Goal: Task Accomplishment & Management: Manage account settings

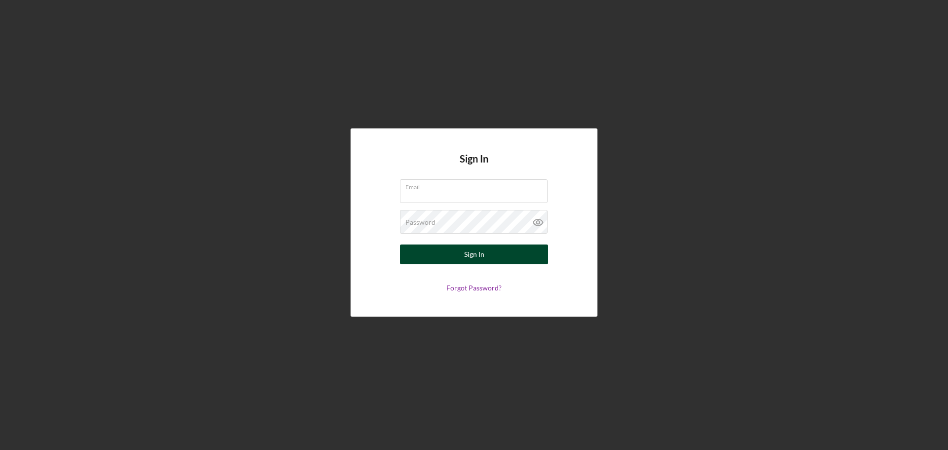
type input "[EMAIL_ADDRESS][DOMAIN_NAME]"
click at [483, 253] on div "Sign In" at bounding box center [474, 255] width 20 height 20
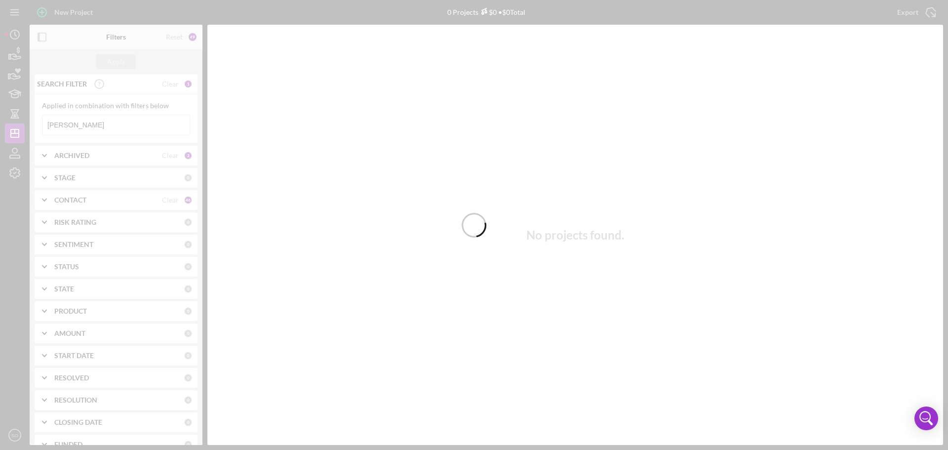
click at [14, 60] on div at bounding box center [474, 225] width 948 height 450
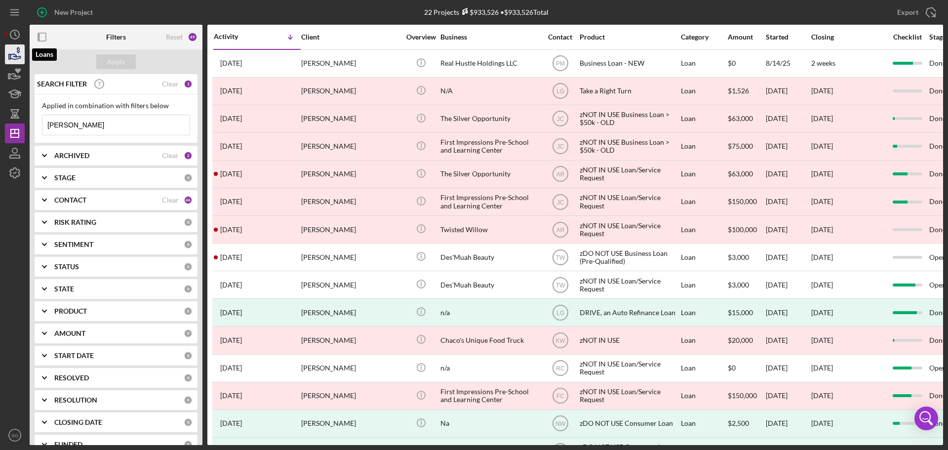
click at [21, 60] on icon "button" at bounding box center [14, 54] width 25 height 25
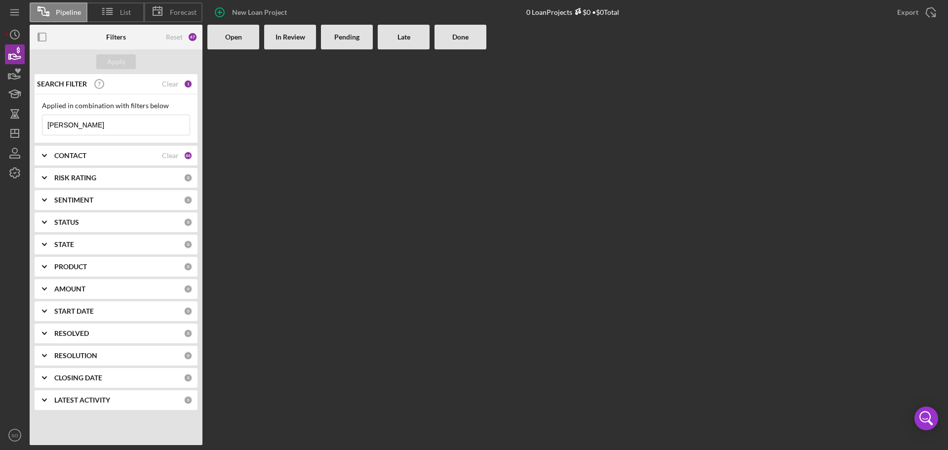
drag, startPoint x: 89, startPoint y: 126, endPoint x: 34, endPoint y: 125, distance: 54.8
click at [34, 125] on div "SEARCH FILTER Clear 1 Applied in combination with filters below [PERSON_NAME] I…" at bounding box center [116, 245] width 173 height 343
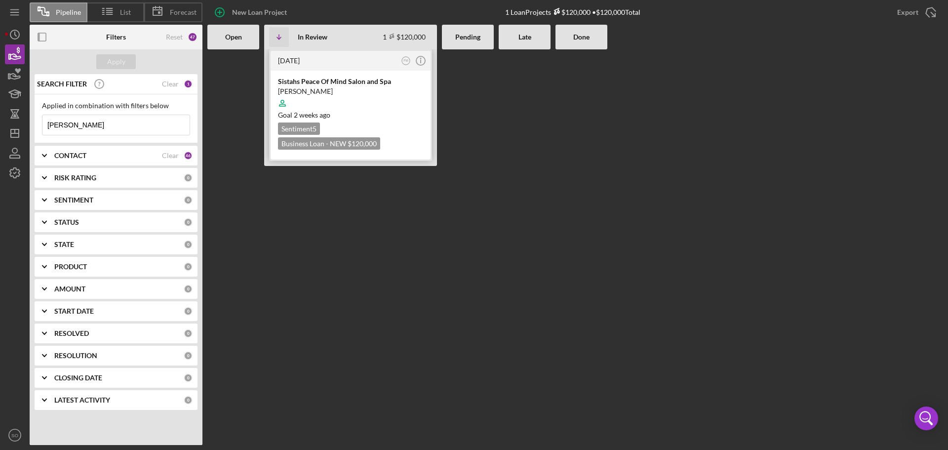
type input "[PERSON_NAME]"
click at [382, 119] on div "Goal [DATE]" at bounding box center [350, 115] width 145 height 10
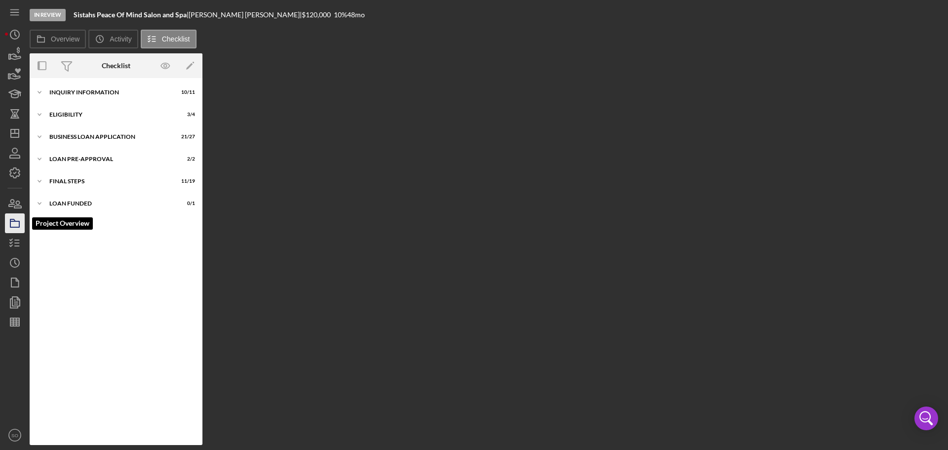
click at [16, 229] on icon "button" at bounding box center [14, 223] width 25 height 25
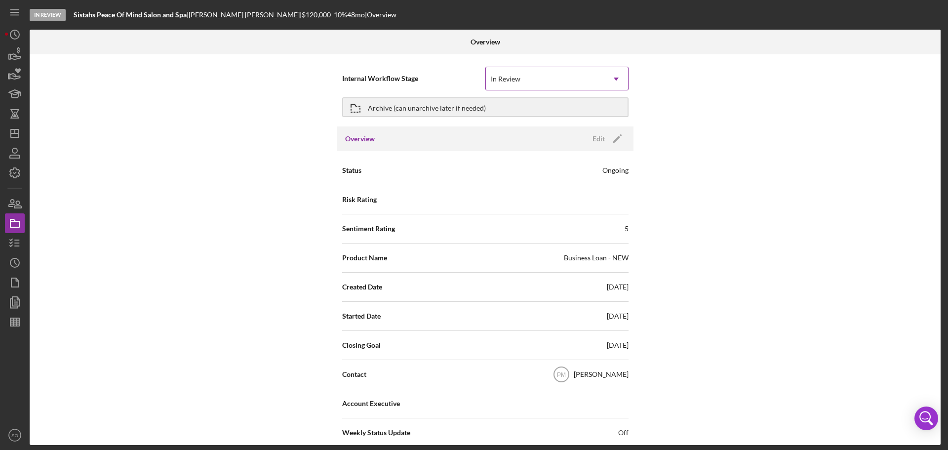
click at [613, 79] on icon "Icon/Dropdown Arrow" at bounding box center [617, 79] width 24 height 24
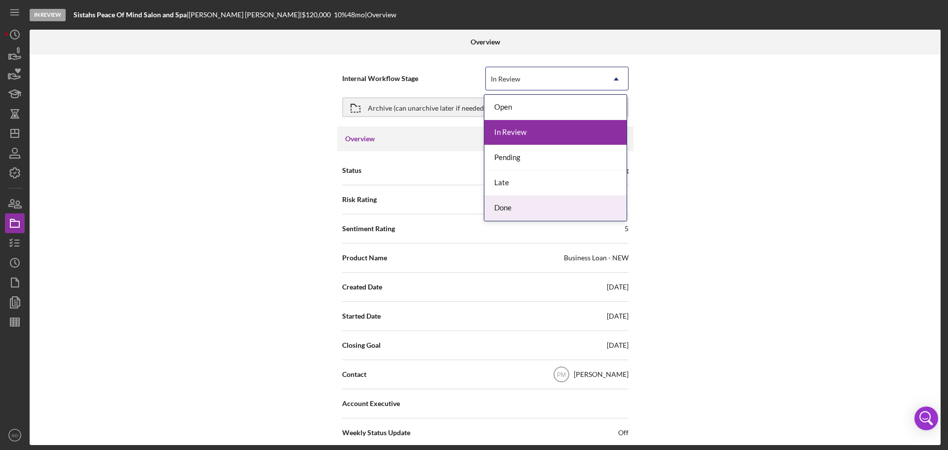
click at [522, 207] on div "Done" at bounding box center [556, 208] width 142 height 25
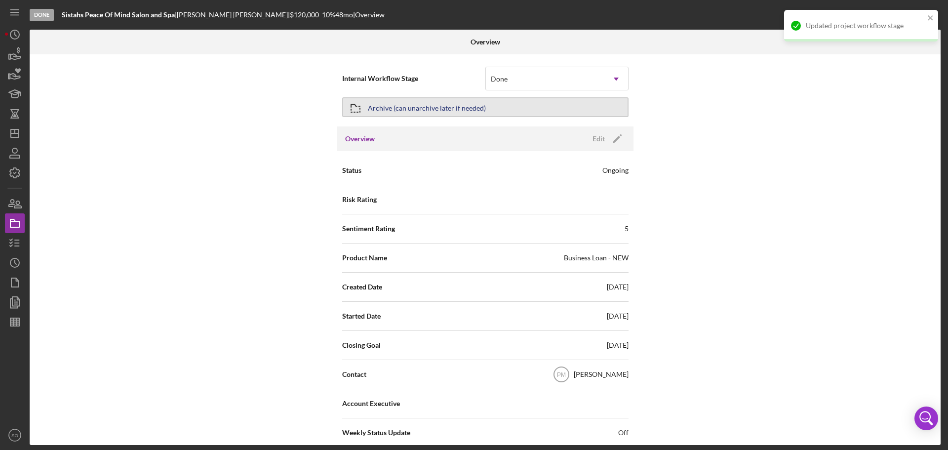
click at [494, 115] on button "Archive (can unarchive later if needed)" at bounding box center [485, 107] width 287 height 20
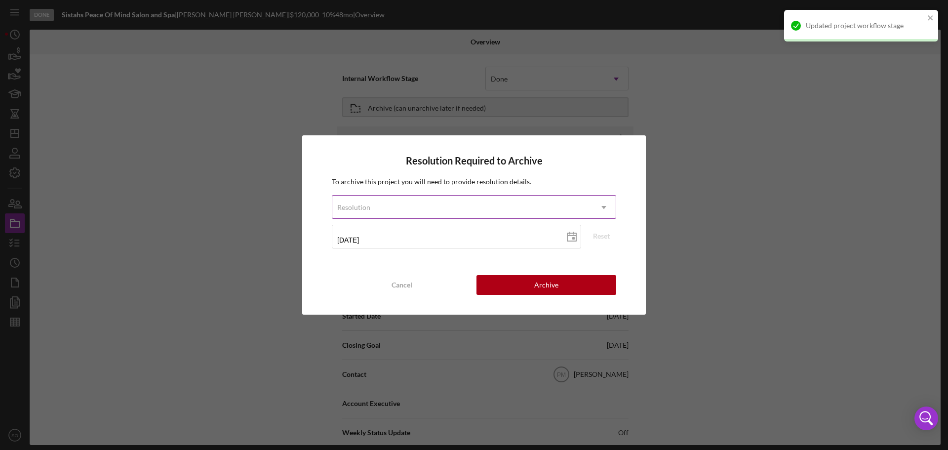
click at [605, 210] on icon "Icon/Dropdown Arrow" at bounding box center [604, 208] width 24 height 24
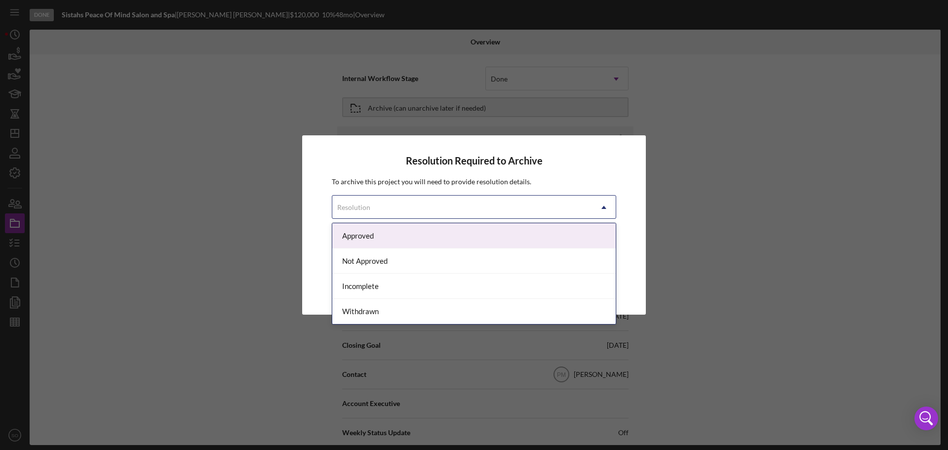
click at [400, 237] on div "Approved" at bounding box center [474, 235] width 284 height 25
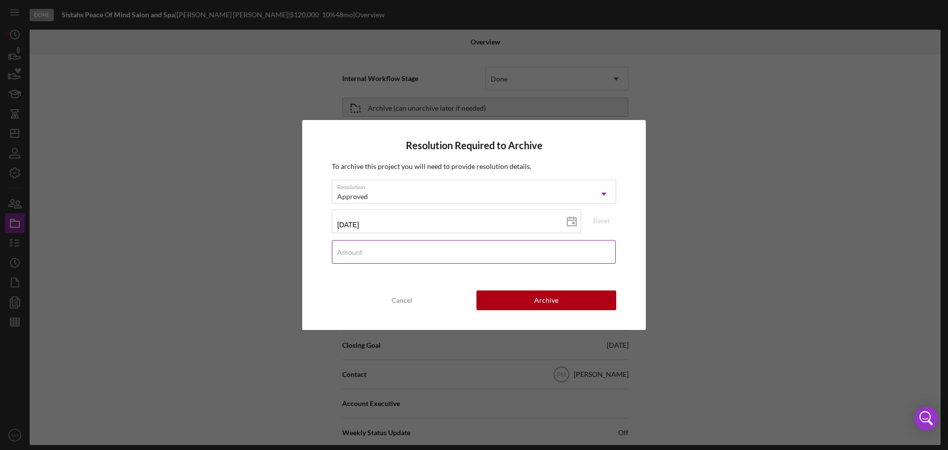
click at [355, 254] on label "Amount" at bounding box center [349, 252] width 25 height 8
click at [355, 254] on input "Amount" at bounding box center [474, 252] width 284 height 24
type input "$0"
click at [576, 301] on button "Archive" at bounding box center [547, 300] width 140 height 20
